Goal: Information Seeking & Learning: Learn about a topic

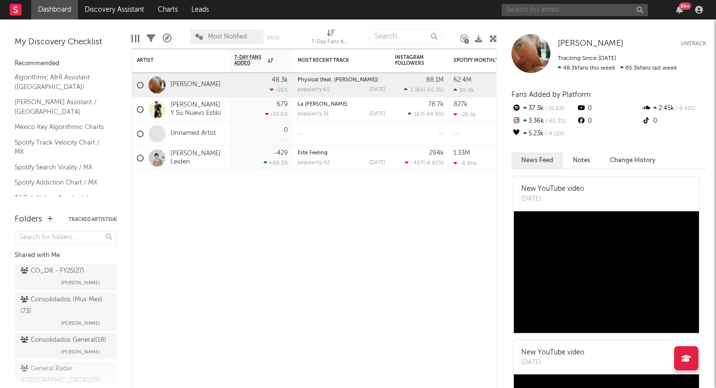
click at [538, 10] on input "text" at bounding box center [574, 10] width 146 height 12
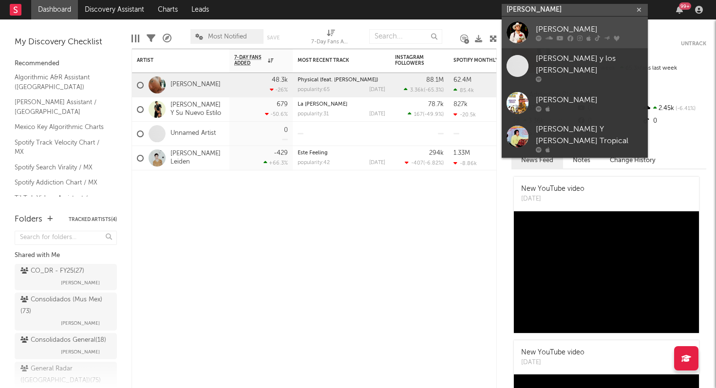
type input "[PERSON_NAME]"
click at [568, 29] on div "[PERSON_NAME]" at bounding box center [589, 29] width 107 height 12
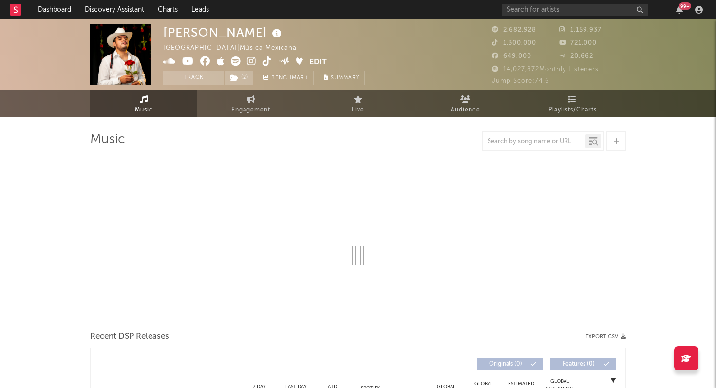
select select "6m"
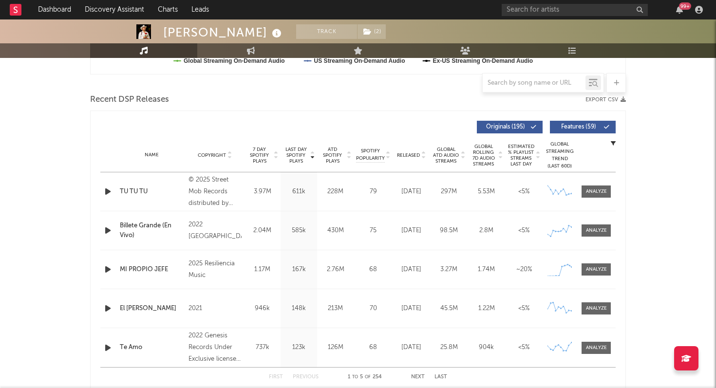
scroll to position [315, 0]
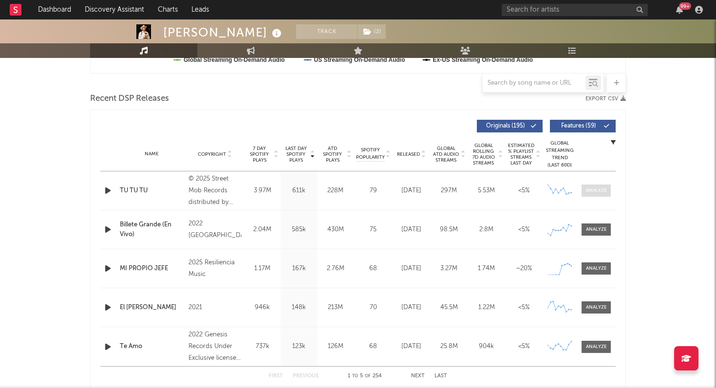
click at [600, 187] on div at bounding box center [596, 190] width 21 height 7
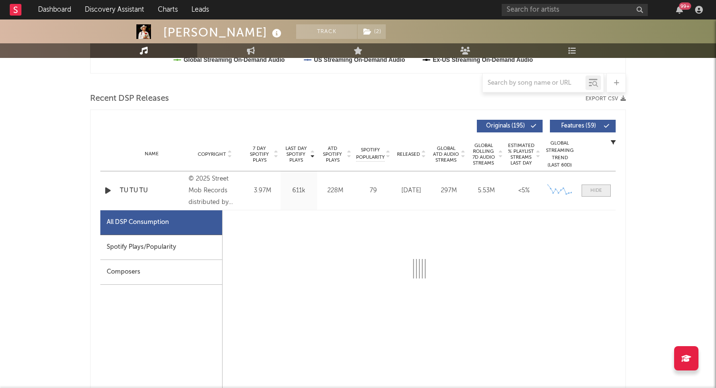
select select "6m"
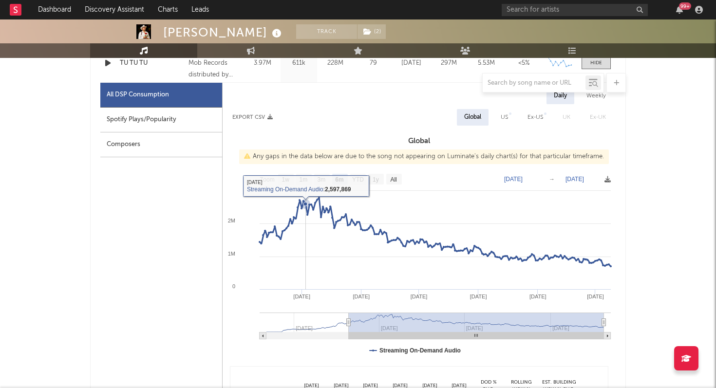
scroll to position [444, 0]
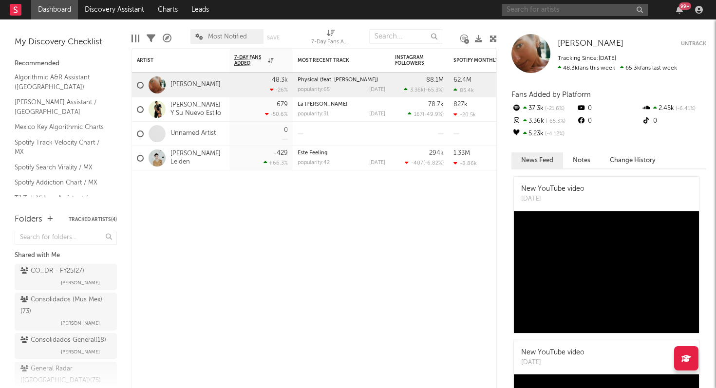
click at [535, 12] on input "text" at bounding box center [574, 10] width 146 height 12
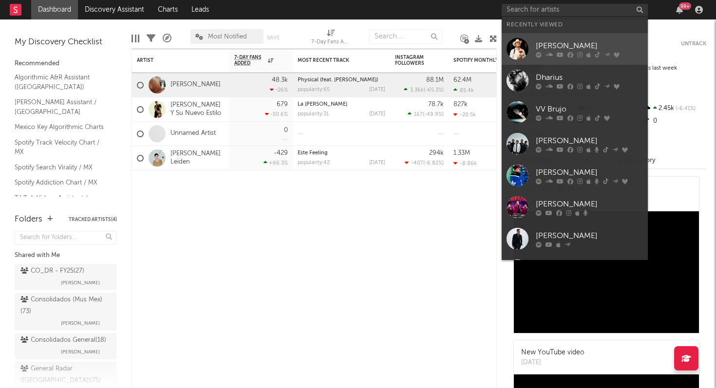
click at [550, 41] on div "[PERSON_NAME]" at bounding box center [589, 46] width 107 height 12
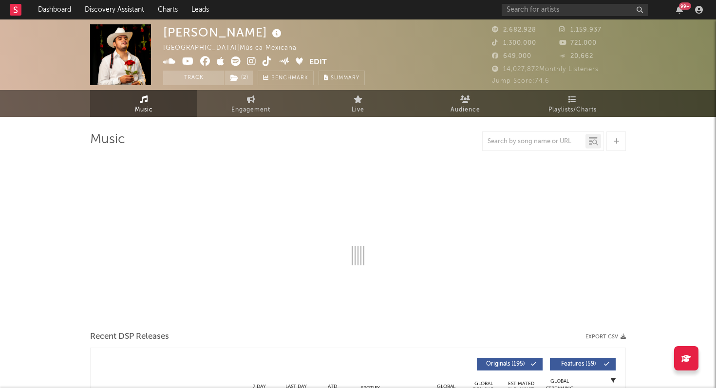
select select "6m"
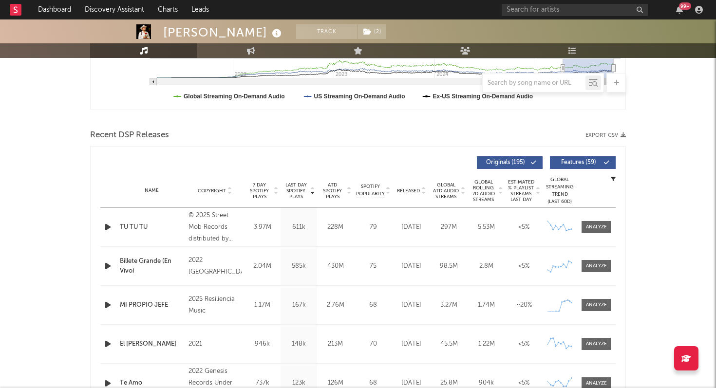
scroll to position [280, 0]
